Goal: Navigation & Orientation: Go to known website

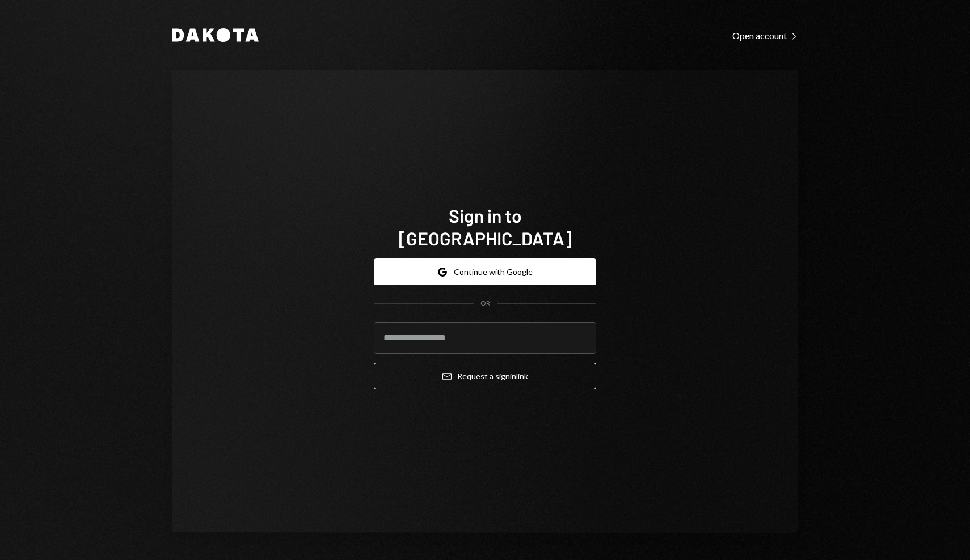
type input "**********"
click at [452, 379] on div "**********" at bounding box center [485, 324] width 222 height 149
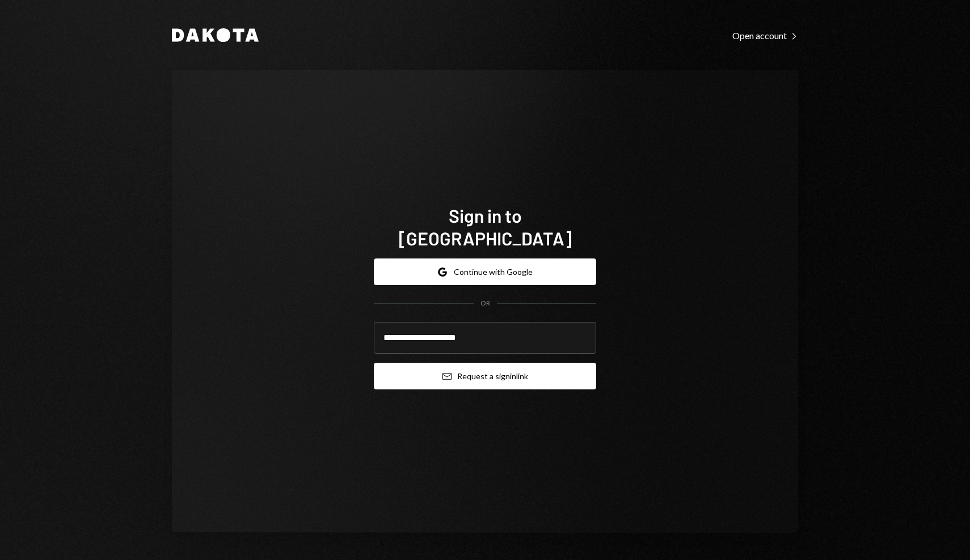
click at [460, 369] on button "Email Request a sign in link" at bounding box center [485, 376] width 222 height 27
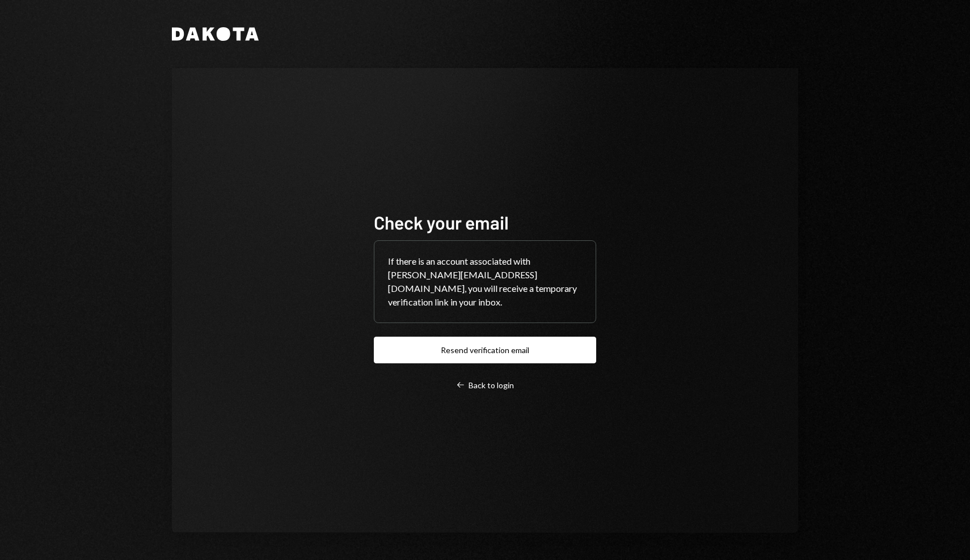
click at [259, 177] on div "Check your email If there is an account associated with [PERSON_NAME][EMAIL_ADD…" at bounding box center [485, 300] width 626 height 465
